Goal: Transaction & Acquisition: Purchase product/service

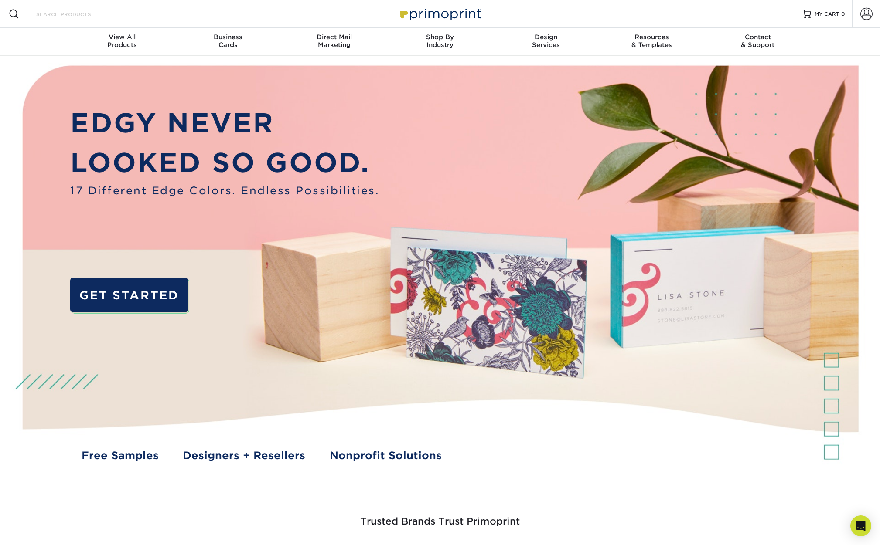
click at [81, 15] on input "Search Products" at bounding box center [77, 14] width 85 height 10
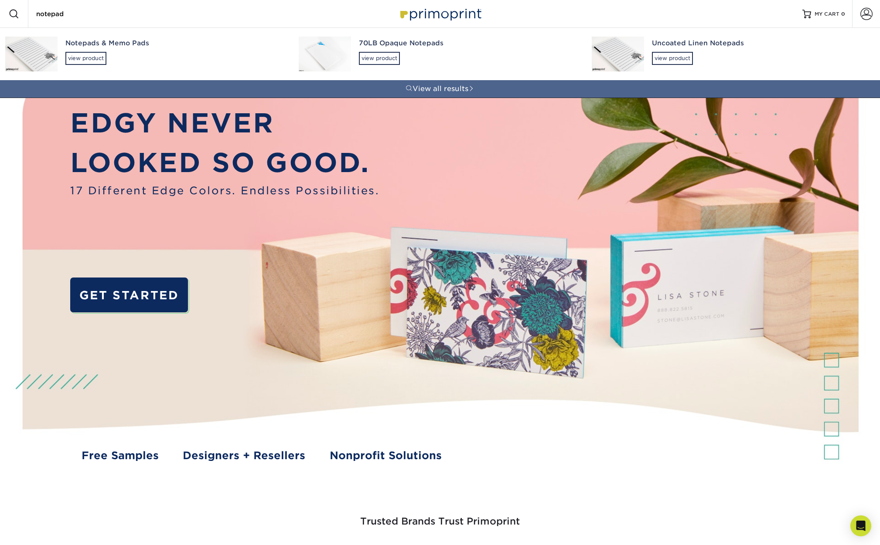
type input "notepad"
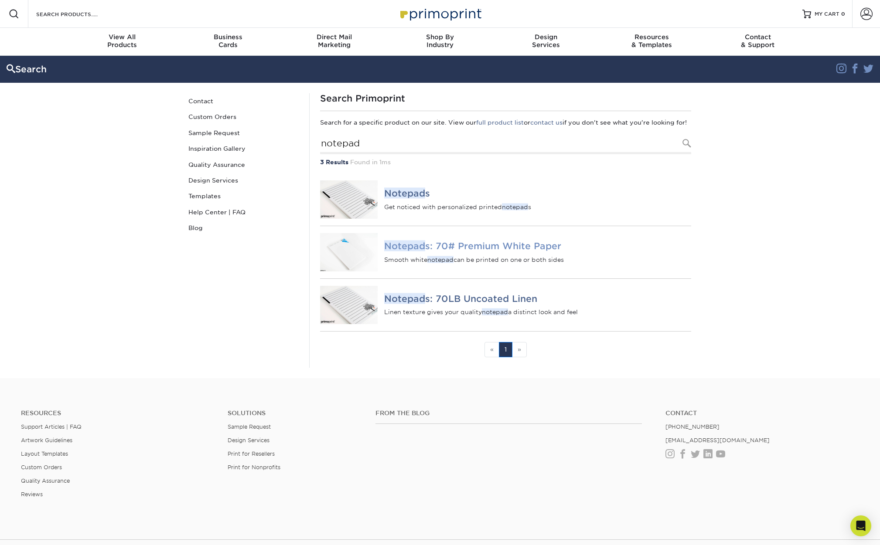
click at [347, 261] on img at bounding box center [349, 252] width 58 height 38
